Goal: Transaction & Acquisition: Purchase product/service

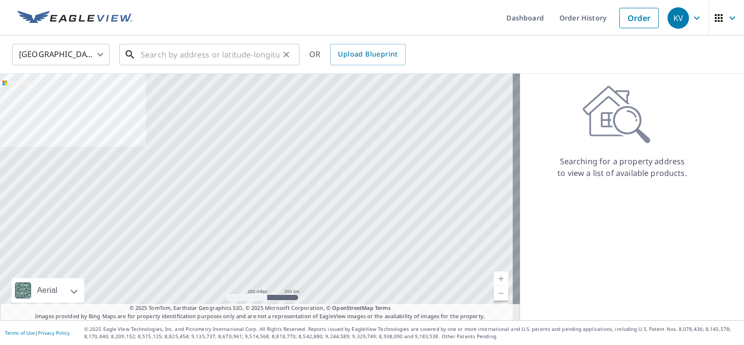
click at [173, 49] on input "text" at bounding box center [210, 54] width 139 height 27
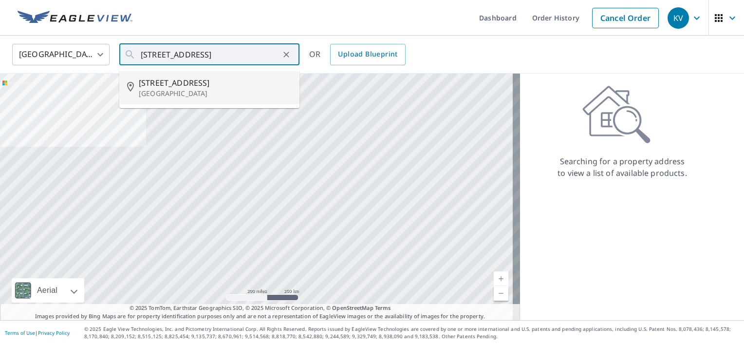
type input "[STREET_ADDRESS]"
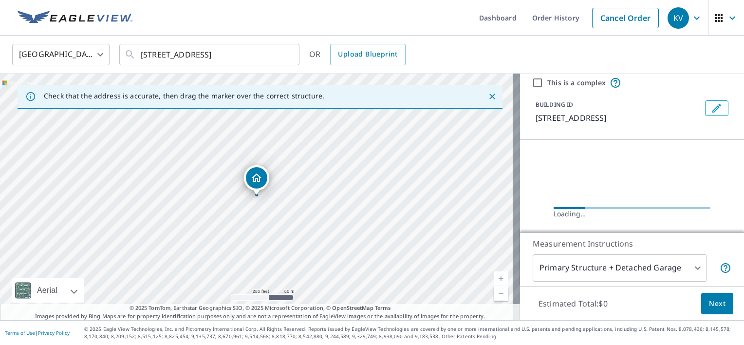
scroll to position [49, 0]
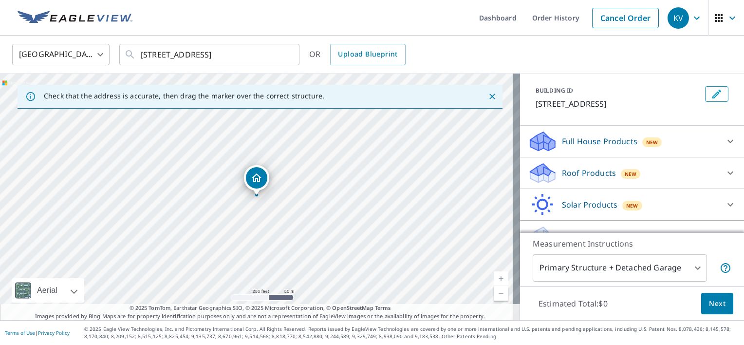
click at [562, 179] on p "Roof Products" at bounding box center [589, 173] width 54 height 12
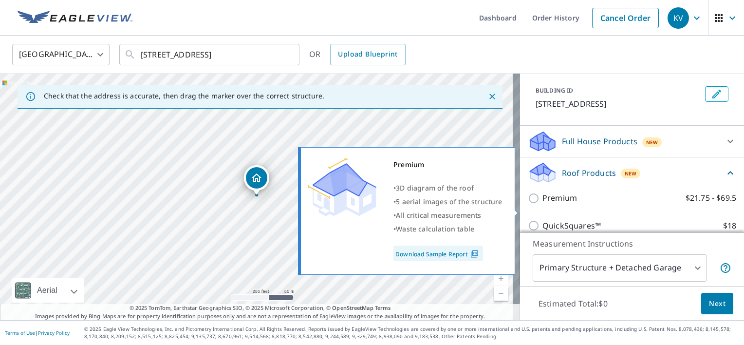
click at [528, 204] on input "Premium $21.75 - $69.5" at bounding box center [535, 198] width 15 height 12
checkbox input "true"
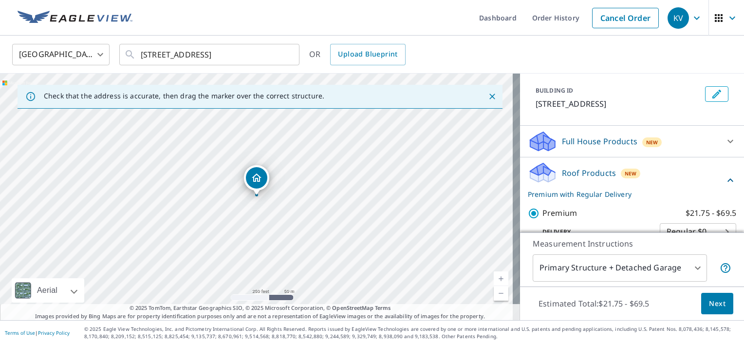
click at [710, 302] on span "Next" at bounding box center [717, 304] width 17 height 12
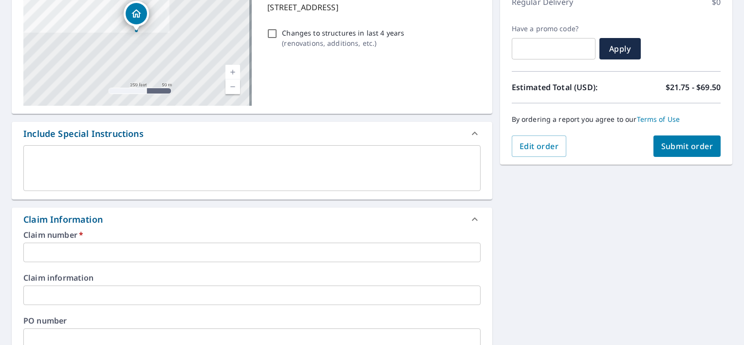
scroll to position [292, 0]
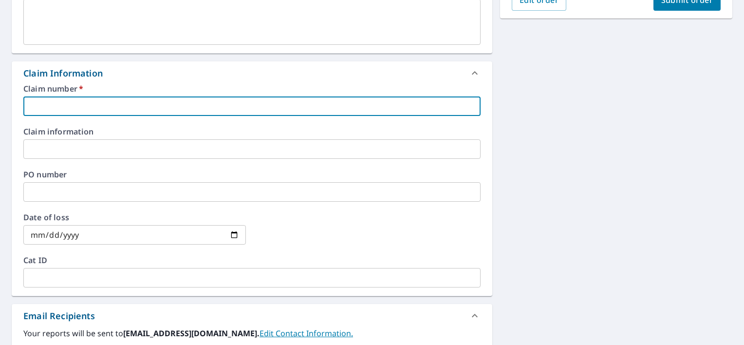
paste input "2214347"
type input "2214347"
checkbox input "true"
type input "2214347"
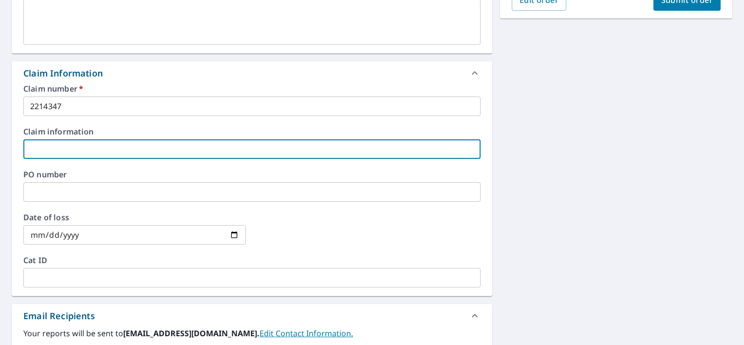
paste input "2214347"
type input "2214347"
checkbox input "true"
type input "2214347"
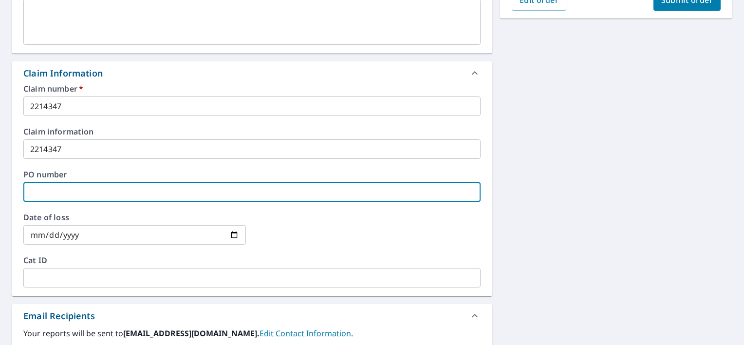
paste input "2214347"
type input "2214347"
checkbox input "true"
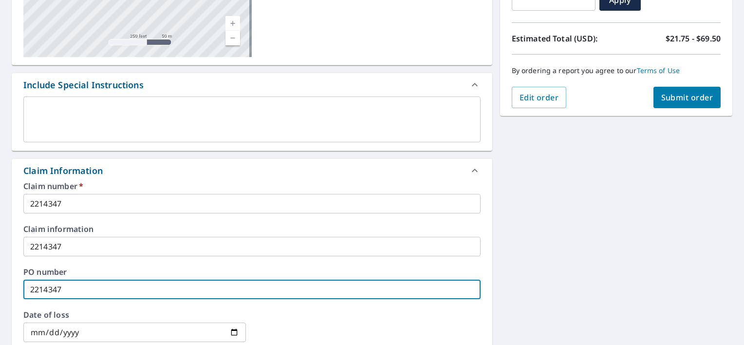
type input "2214347"
click at [682, 98] on span "Submit order" at bounding box center [687, 97] width 52 height 11
checkbox input "true"
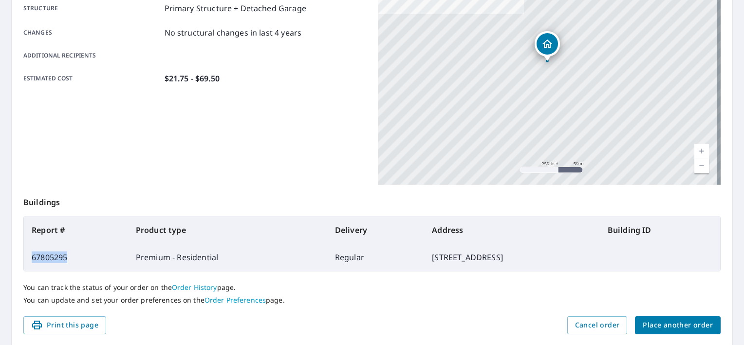
drag, startPoint x: 70, startPoint y: 257, endPoint x: 29, endPoint y: 259, distance: 40.5
click at [29, 259] on td "67805295" at bounding box center [76, 257] width 104 height 27
drag, startPoint x: 29, startPoint y: 259, endPoint x: 37, endPoint y: 257, distance: 7.5
copy td "67805295"
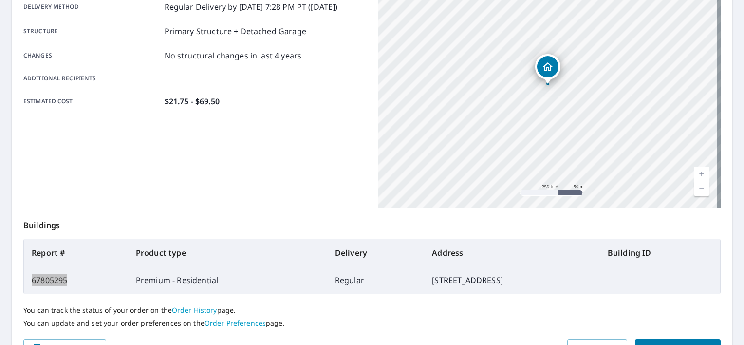
scroll to position [228, 0]
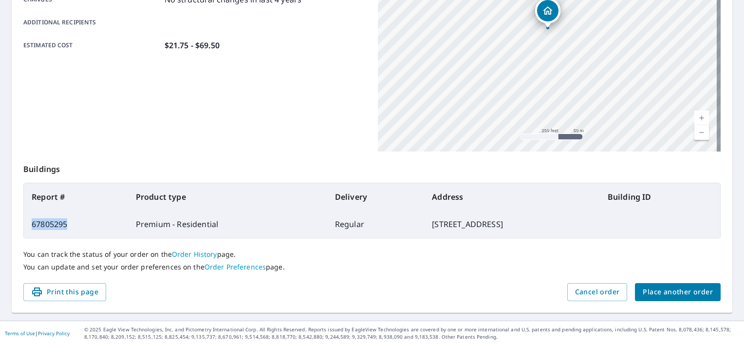
click at [679, 295] on span "Place another order" at bounding box center [678, 292] width 70 height 12
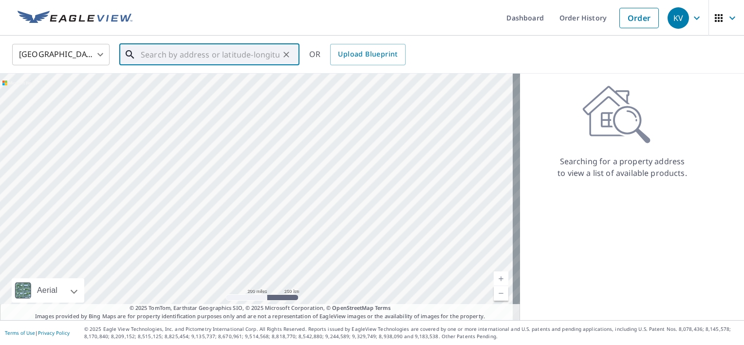
click at [146, 51] on input "text" at bounding box center [210, 54] width 139 height 27
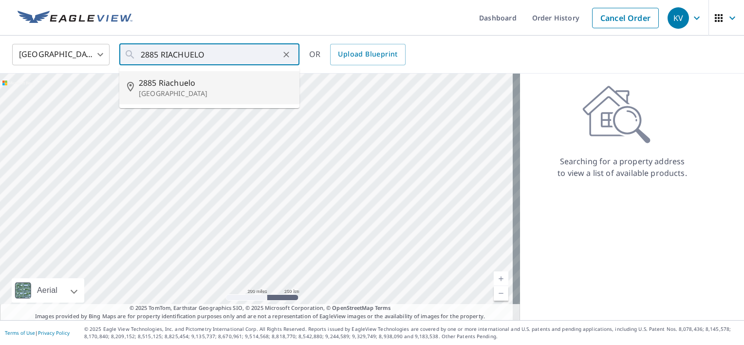
type input "[STREET_ADDRESS]"
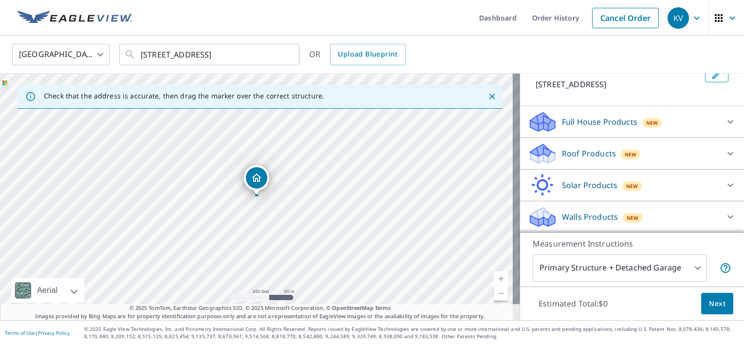
click at [551, 154] on div "Roof Products New" at bounding box center [623, 153] width 191 height 23
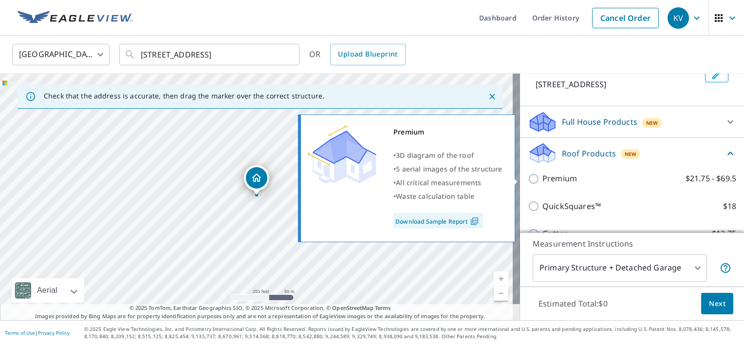
click at [528, 178] on input "Premium $21.75 - $69.5" at bounding box center [535, 179] width 15 height 12
checkbox input "true"
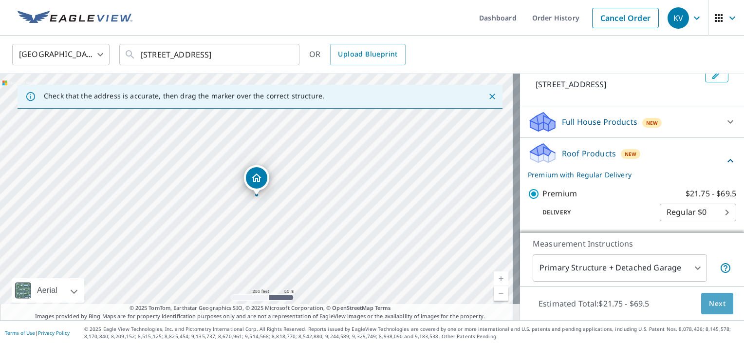
click at [709, 304] on span "Next" at bounding box center [717, 304] width 17 height 12
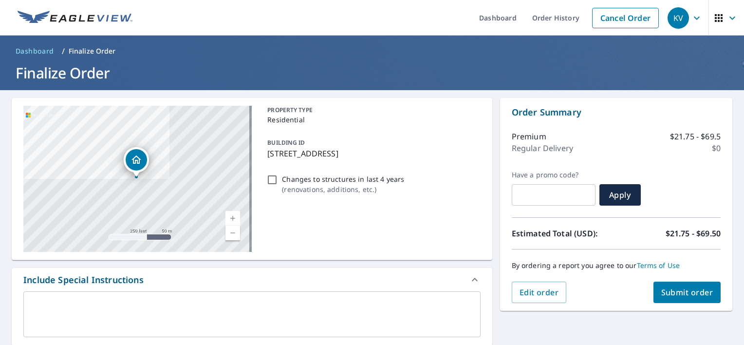
scroll to position [292, 0]
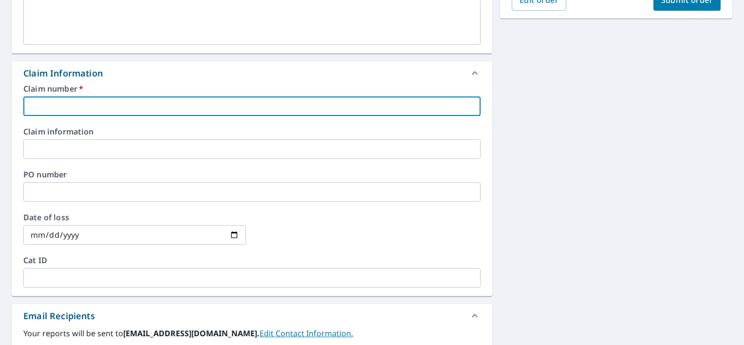
paste input "2214349"
type input "2214349"
checkbox input "true"
type input "2214349"
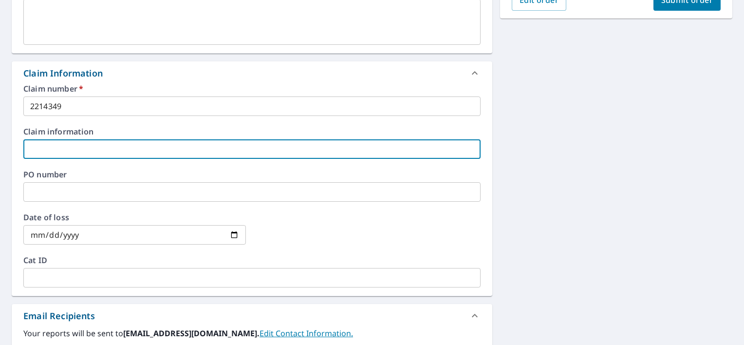
paste input "2214349"
type input "2214349"
checkbox input "true"
type input "2214349"
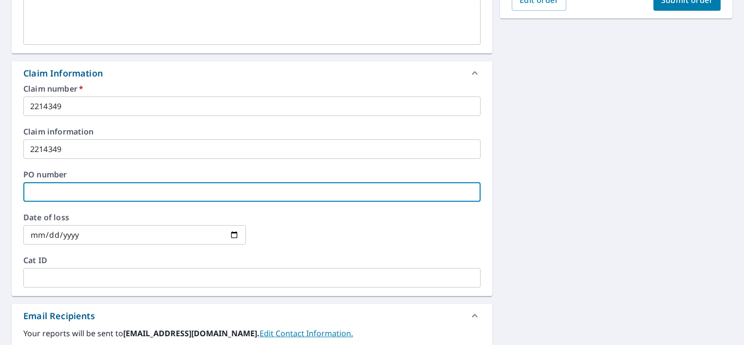
paste input "2214349"
type input "2214349"
checkbox input "true"
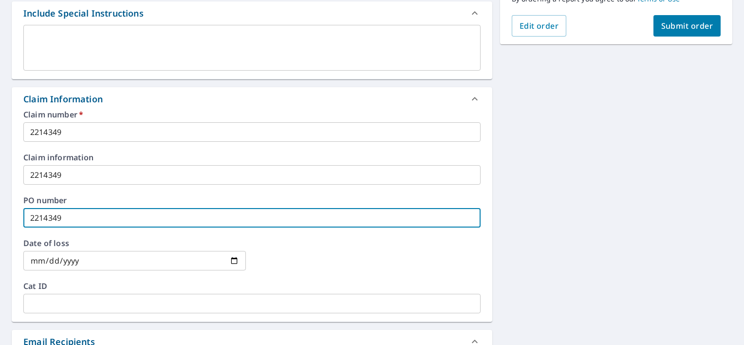
scroll to position [244, 0]
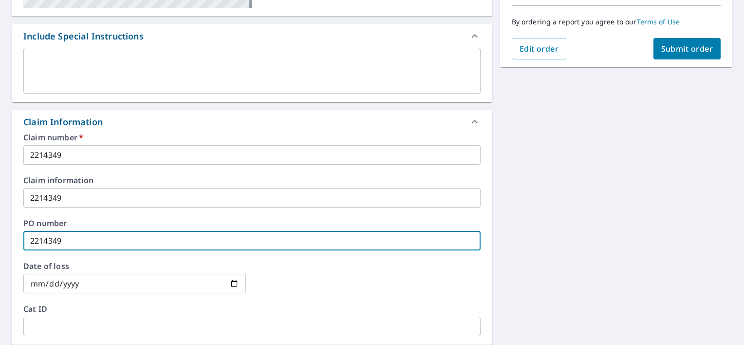
type input "2214349"
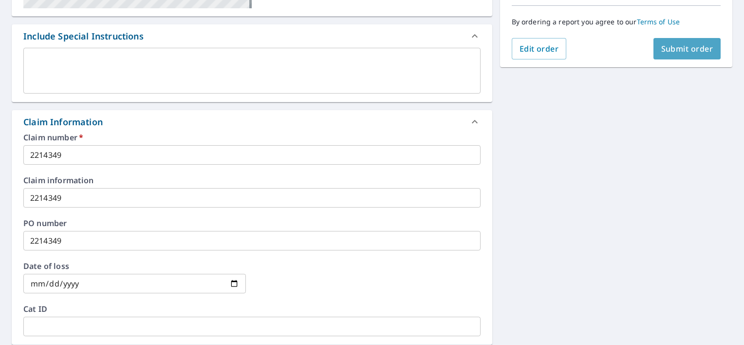
click at [694, 47] on span "Submit order" at bounding box center [687, 48] width 52 height 11
checkbox input "true"
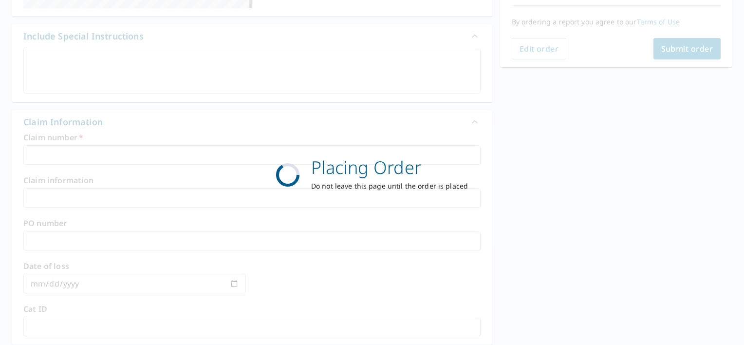
scroll to position [228, 0]
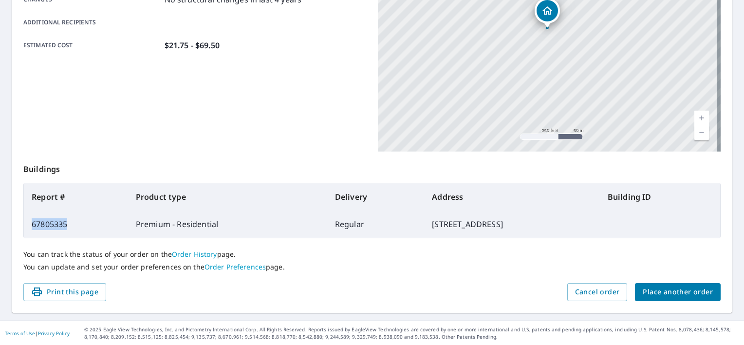
drag, startPoint x: 67, startPoint y: 224, endPoint x: 32, endPoint y: 224, distance: 35.6
click at [32, 224] on td "67805335" at bounding box center [76, 223] width 104 height 27
drag, startPoint x: 32, startPoint y: 224, endPoint x: 39, endPoint y: 224, distance: 7.3
copy td "67805335"
